Goal: Browse casually: Explore the website without a specific task or goal

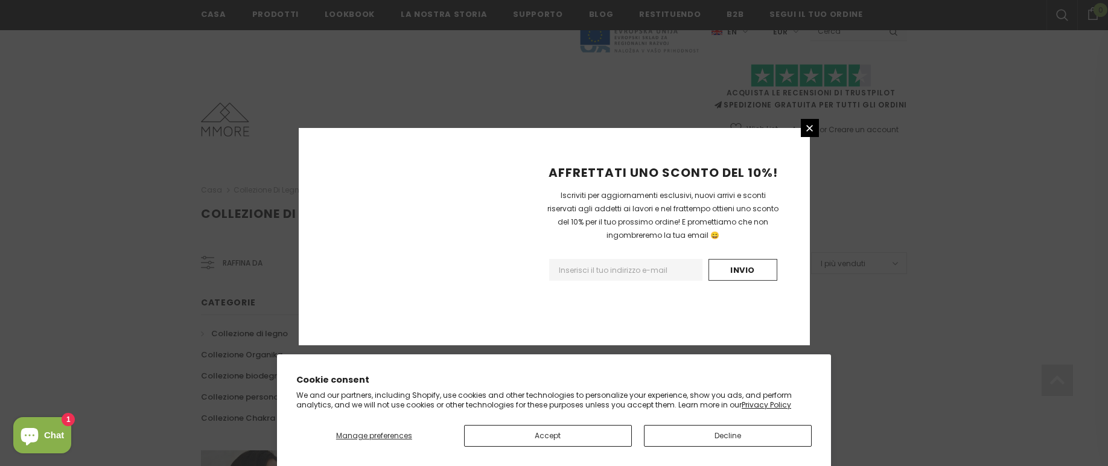
scroll to position [771, 0]
